Goal: Task Accomplishment & Management: Use online tool/utility

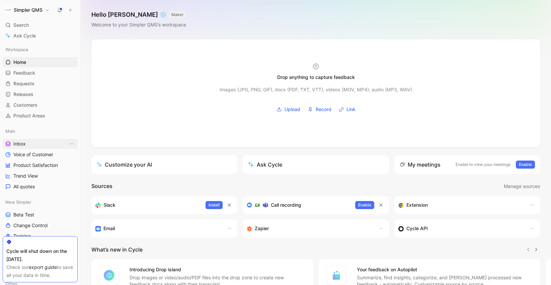
click at [24, 143] on span "Inbox" at bounding box center [19, 144] width 12 height 7
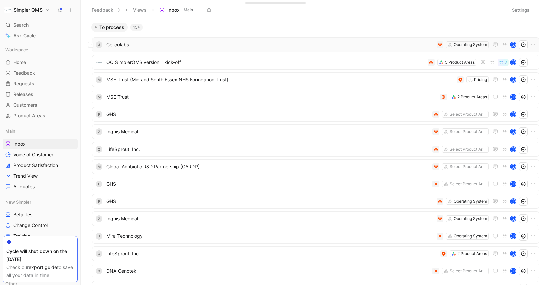
click at [91, 46] on button at bounding box center [90, 44] width 5 height 5
click at [91, 62] on icon at bounding box center [91, 62] width 2 height 1
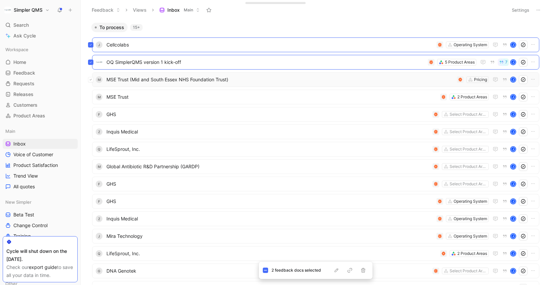
click at [91, 80] on icon at bounding box center [90, 79] width 3 height 3
click at [92, 98] on icon at bounding box center [90, 97] width 3 height 3
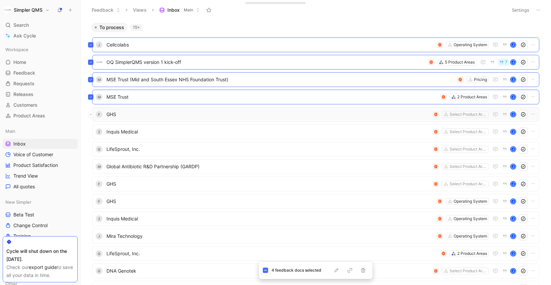
click at [90, 115] on icon at bounding box center [91, 114] width 2 height 1
click at [92, 132] on icon at bounding box center [90, 131] width 3 height 3
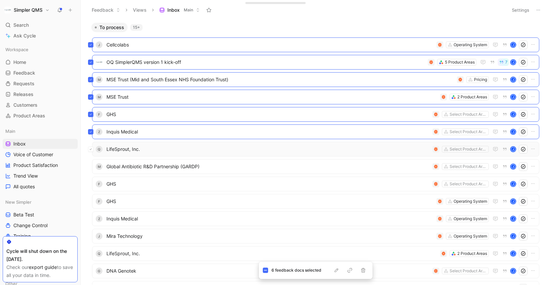
click at [92, 151] on button at bounding box center [90, 149] width 5 height 5
click at [92, 167] on button at bounding box center [90, 166] width 5 height 5
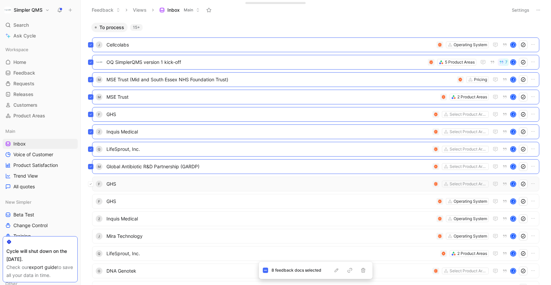
click at [92, 183] on button at bounding box center [90, 183] width 5 height 5
click at [91, 80] on icon at bounding box center [90, 79] width 3 height 3
click at [91, 96] on icon at bounding box center [90, 97] width 3 height 3
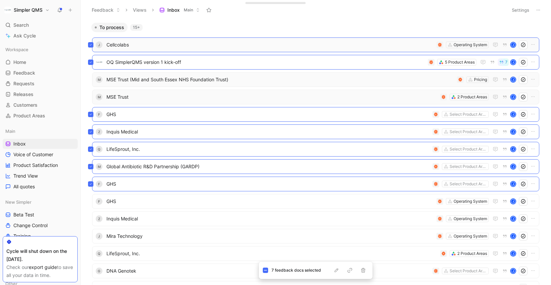
click at [91, 45] on icon at bounding box center [90, 44] width 3 height 3
click at [362, 272] on icon "button" at bounding box center [362, 270] width 5 height 5
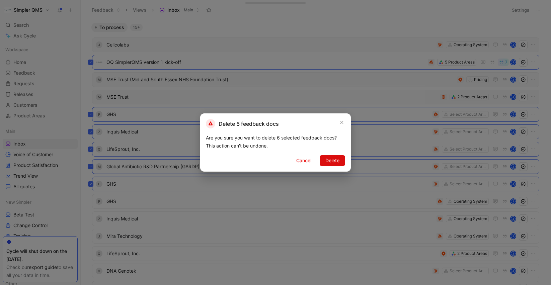
click at [335, 162] on span "Delete" at bounding box center [332, 161] width 14 height 8
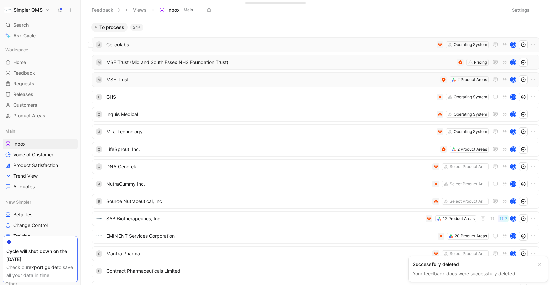
click at [400, 47] on span "Cellcolabs" at bounding box center [269, 45] width 327 height 8
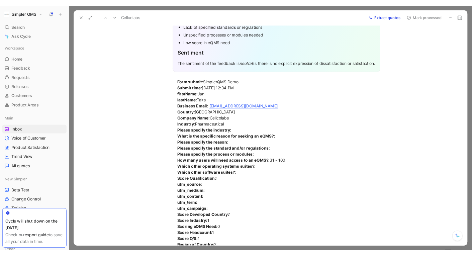
scroll to position [59, 0]
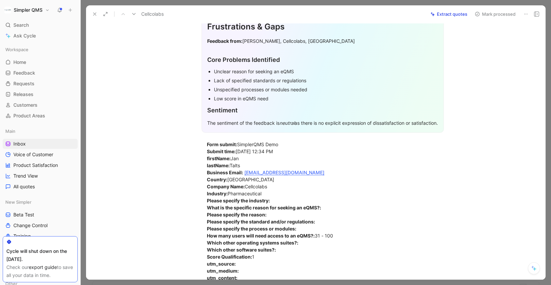
click at [525, 16] on icon at bounding box center [525, 13] width 5 height 5
click at [496, 38] on div "Delete" at bounding box center [496, 38] width 61 height 8
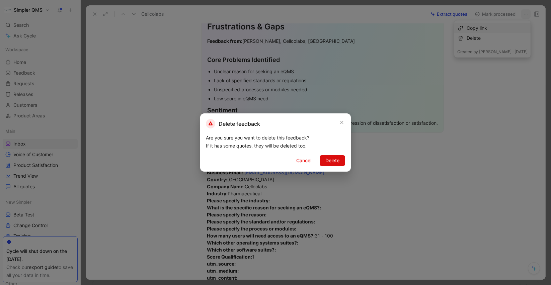
click at [332, 161] on span "Delete" at bounding box center [332, 161] width 14 height 8
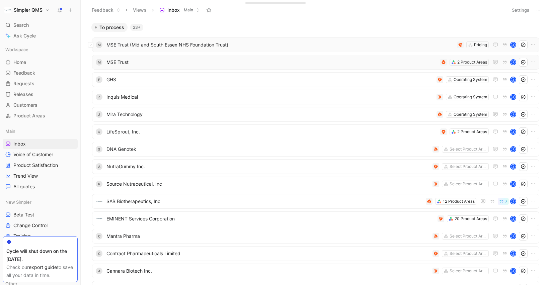
click at [423, 47] on span "MSE Trust (Mid and South Essex NHS Foundation Trust)" at bounding box center [280, 45] width 348 height 8
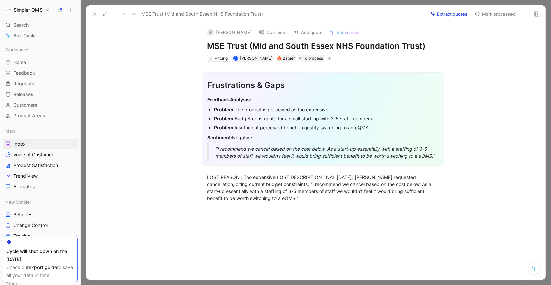
drag, startPoint x: 206, startPoint y: 45, endPoint x: 250, endPoint y: 45, distance: 43.5
click at [250, 45] on div "M [PERSON_NAME] Comment Add quote Summarize MSE Trust (Mid and South Essex NHS …" at bounding box center [322, 42] width 257 height 39
drag, startPoint x: 250, startPoint y: 45, endPoint x: 205, endPoint y: 41, distance: 45.0
click at [205, 41] on div "M [PERSON_NAME] Comment Add quote Summarize MSE Trust (Mid and South Essex NHS …" at bounding box center [322, 42] width 257 height 39
drag, startPoint x: 425, startPoint y: 46, endPoint x: 206, endPoint y: 44, distance: 219.1
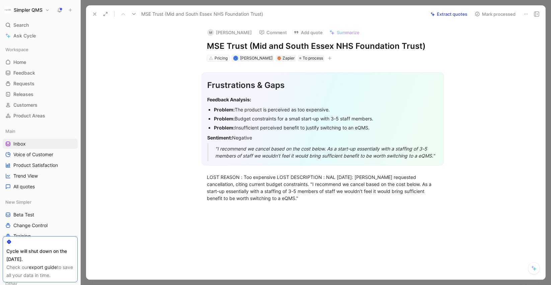
click at [206, 44] on div "M [PERSON_NAME] Comment Add quote Summarize MSE Trust (Mid and South Essex NHS …" at bounding box center [322, 42] width 257 height 39
copy h1 "MSE Trust (Mid and South Essex NHS Foundation Trust)"
click at [230, 31] on button "M [PERSON_NAME]" at bounding box center [229, 32] width 51 height 10
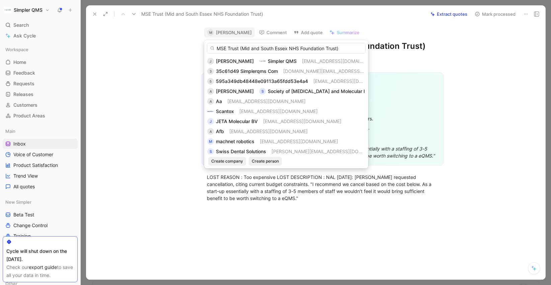
drag, startPoint x: 351, startPoint y: 49, endPoint x: 173, endPoint y: 42, distance: 178.4
click at [173, 42] on body "Simpler QMS Search ⌘ K Ask Cycle Workspace Home G then H Feedback G then F Requ…" at bounding box center [275, 142] width 551 height 285
type input "MSE Trust (Mid and South Essex NHS Foundation Trust)"
